Goal: Information Seeking & Learning: Learn about a topic

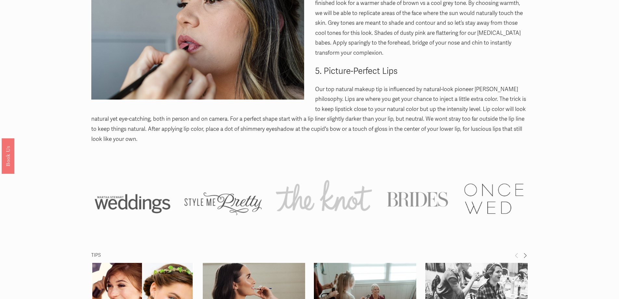
scroll to position [845, 0]
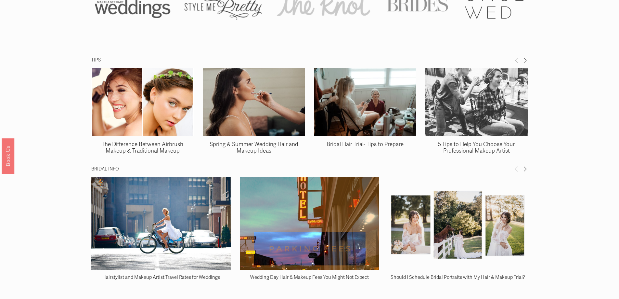
click at [245, 148] on link "Spring & Summer Wedding Hair and Makeup Ideas" at bounding box center [254, 147] width 89 height 13
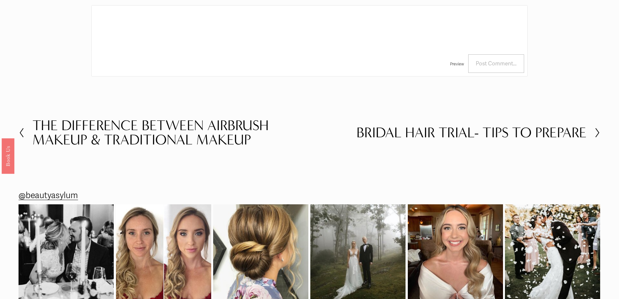
scroll to position [1573, 0]
